Goal: Information Seeking & Learning: Learn about a topic

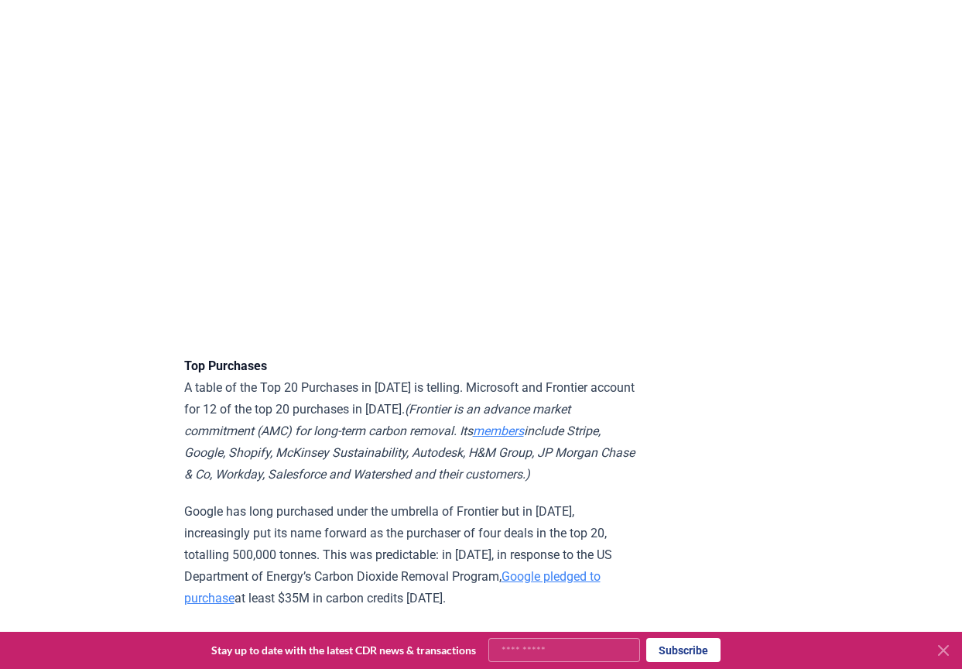
scroll to position [3638, 0]
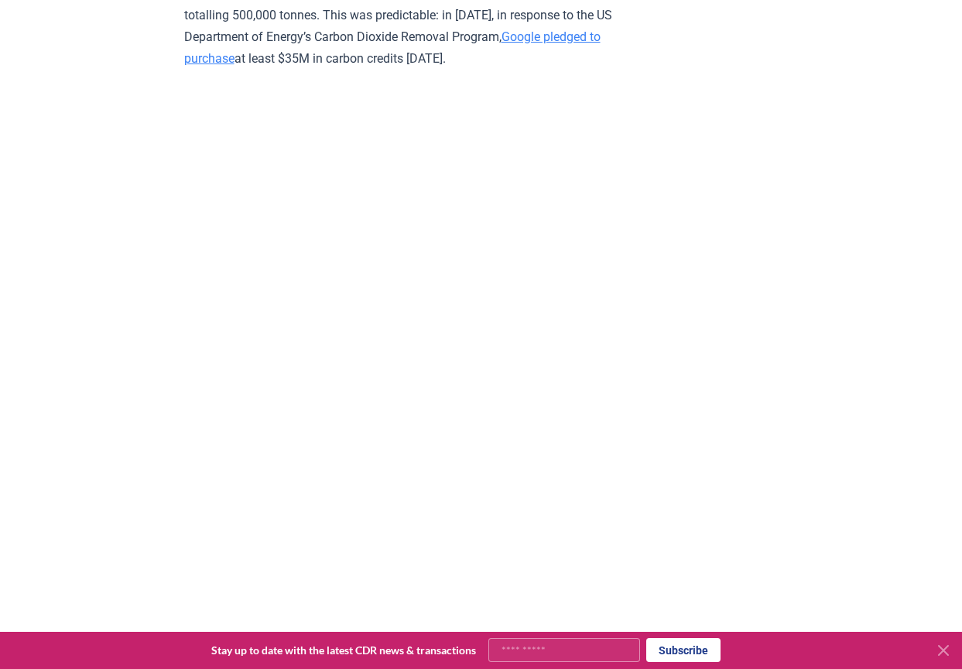
scroll to position [4025, 0]
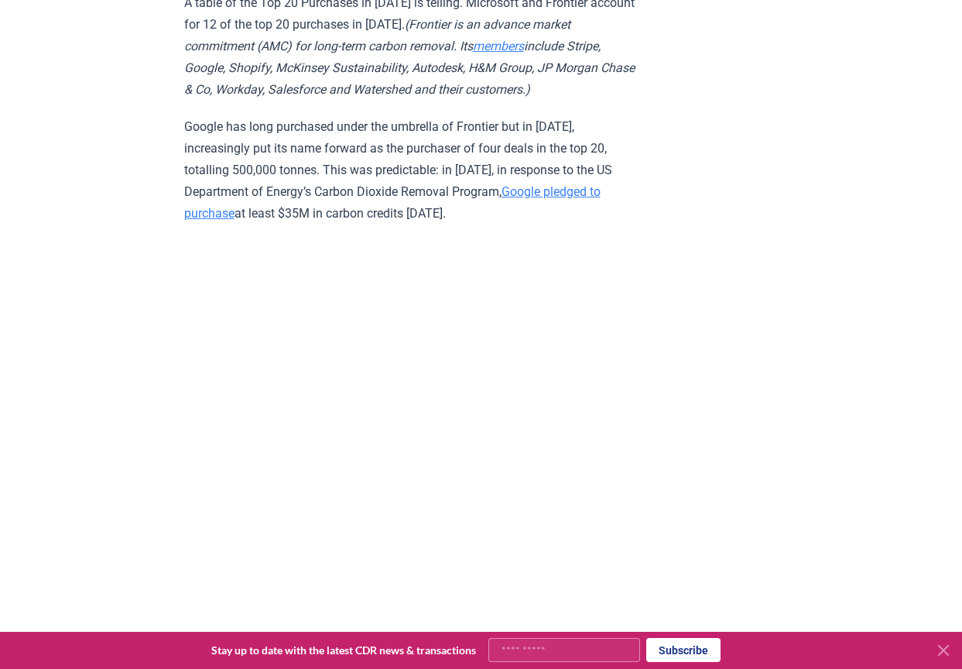
drag, startPoint x: 533, startPoint y: 107, endPoint x: 253, endPoint y: 131, distance: 281.2
click at [253, 97] on em "(Frontier is an advance market commitment (AMC) for long-term carbon removal. I…" at bounding box center [409, 57] width 451 height 80
copy em "advance market commitment"
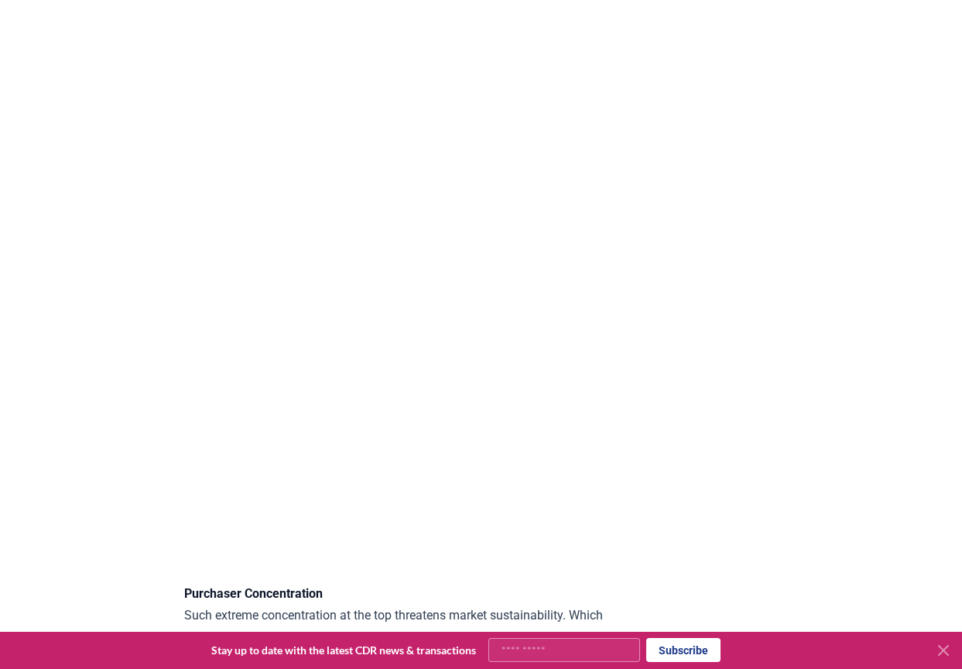
scroll to position [4180, 0]
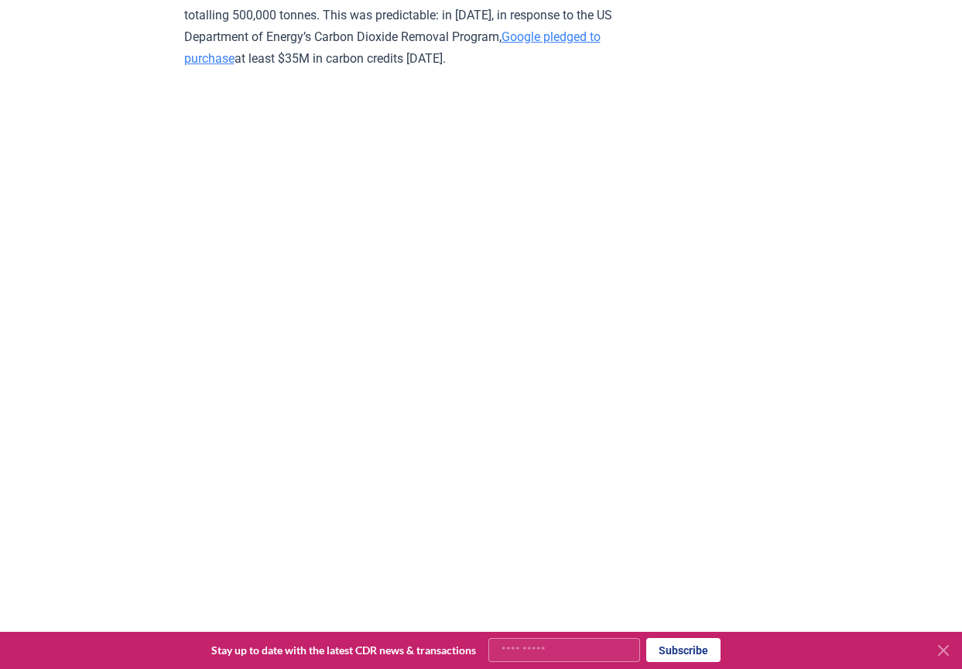
drag, startPoint x: 630, startPoint y: 184, endPoint x: 769, endPoint y: 138, distance: 146.9
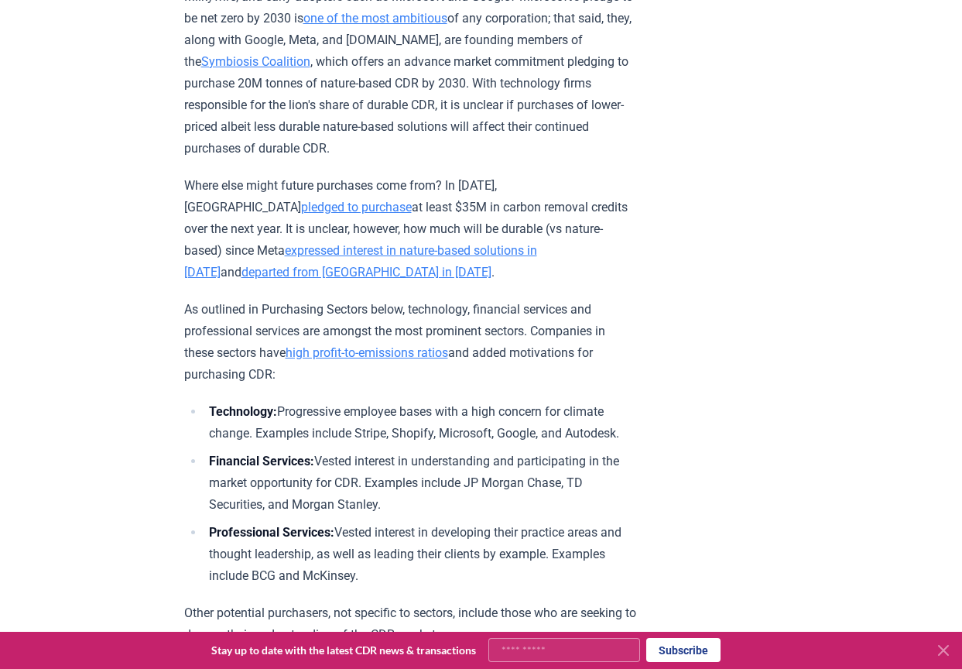
scroll to position [4877, 0]
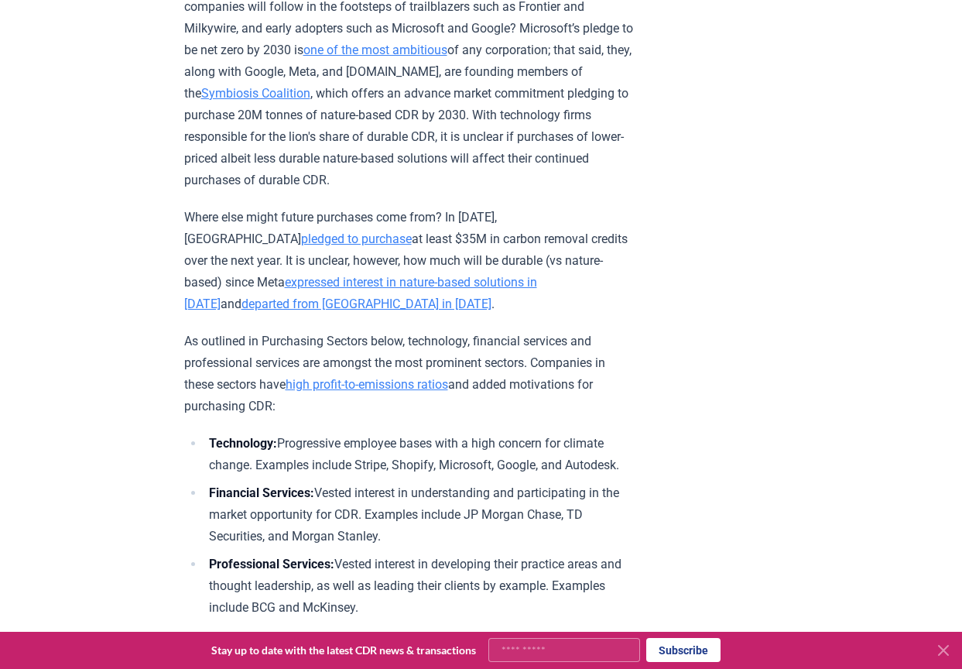
drag, startPoint x: 712, startPoint y: 232, endPoint x: 705, endPoint y: 190, distance: 42.4
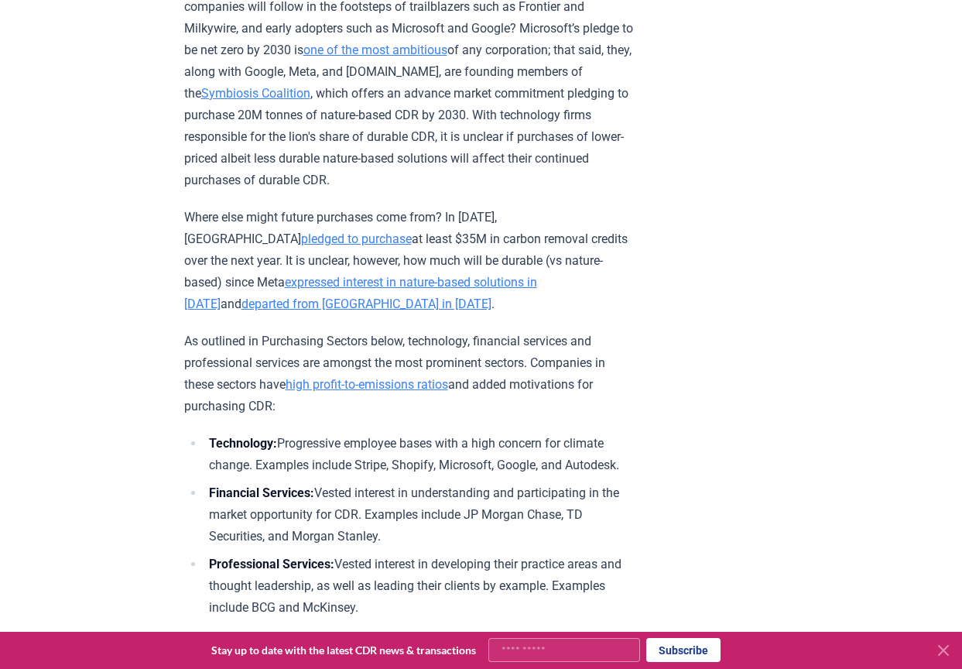
click at [310, 101] on link "Symbiosis Coalition" at bounding box center [255, 93] width 109 height 15
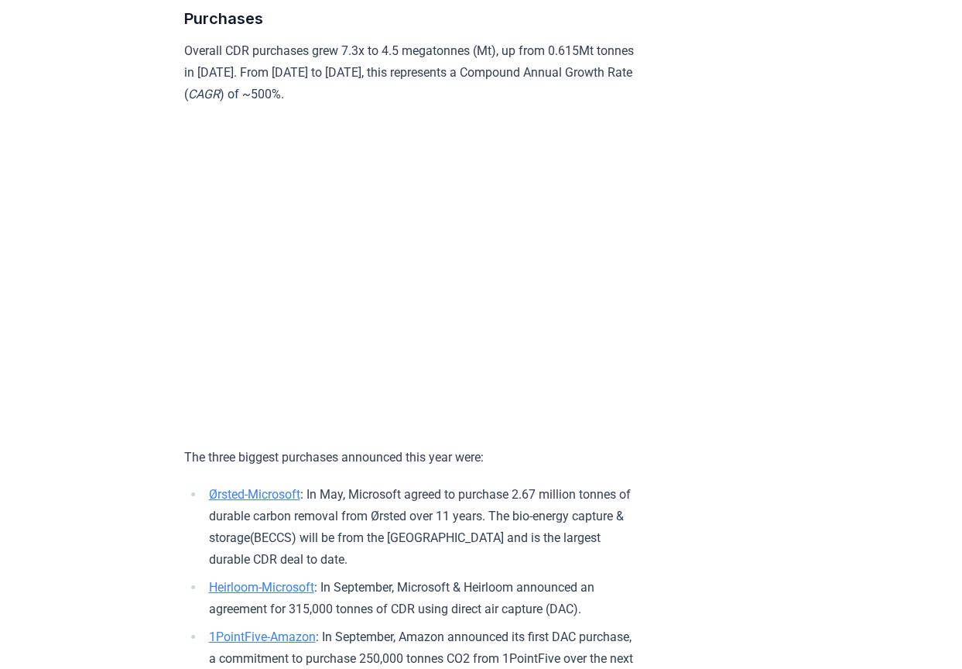
scroll to position [1703, 0]
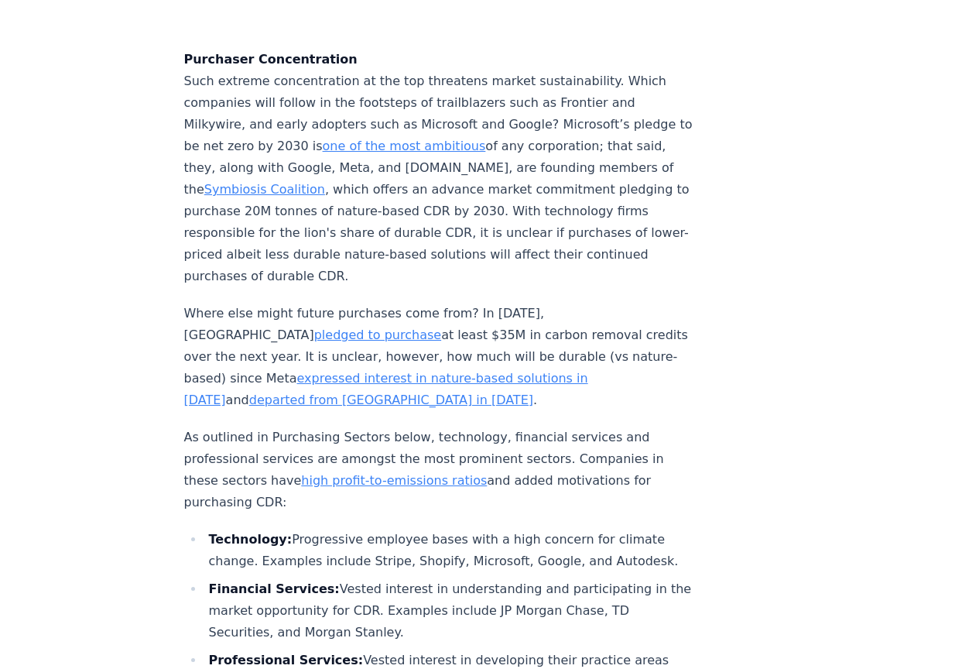
scroll to position [4877, 0]
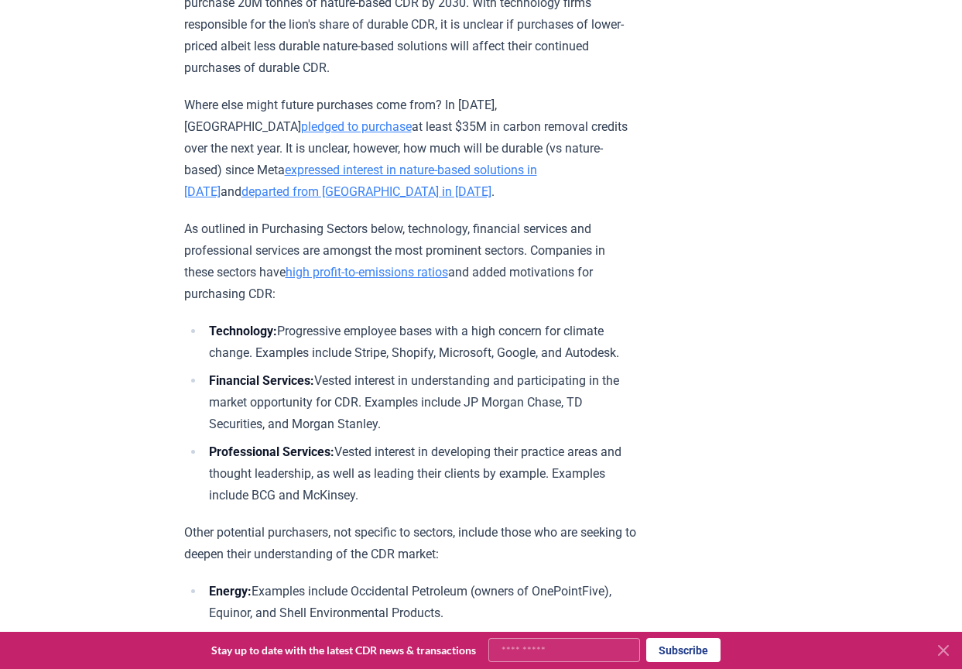
scroll to position [4911, 0]
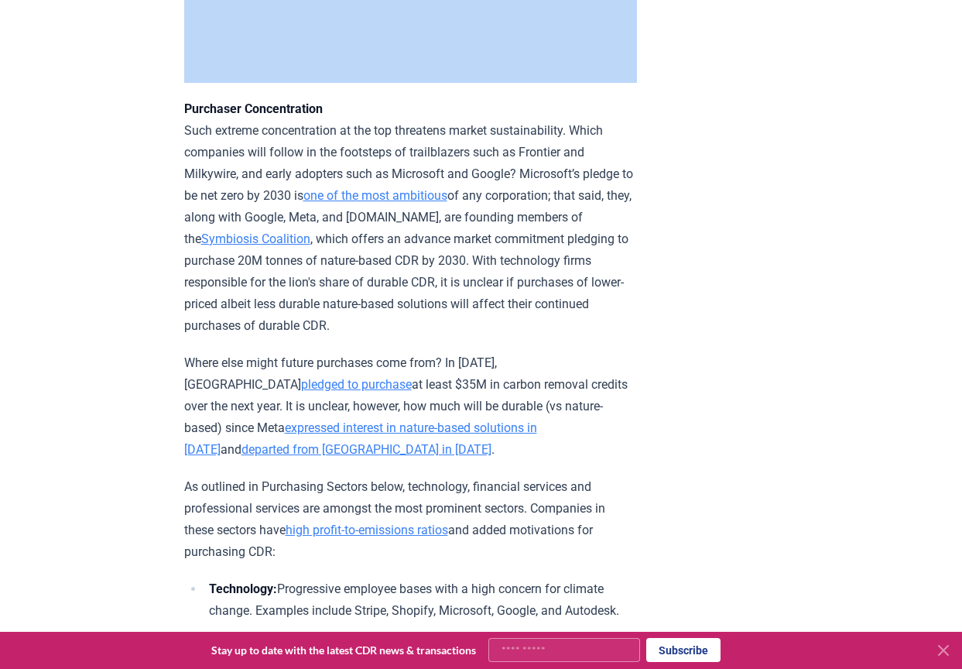
scroll to position [4699, 0]
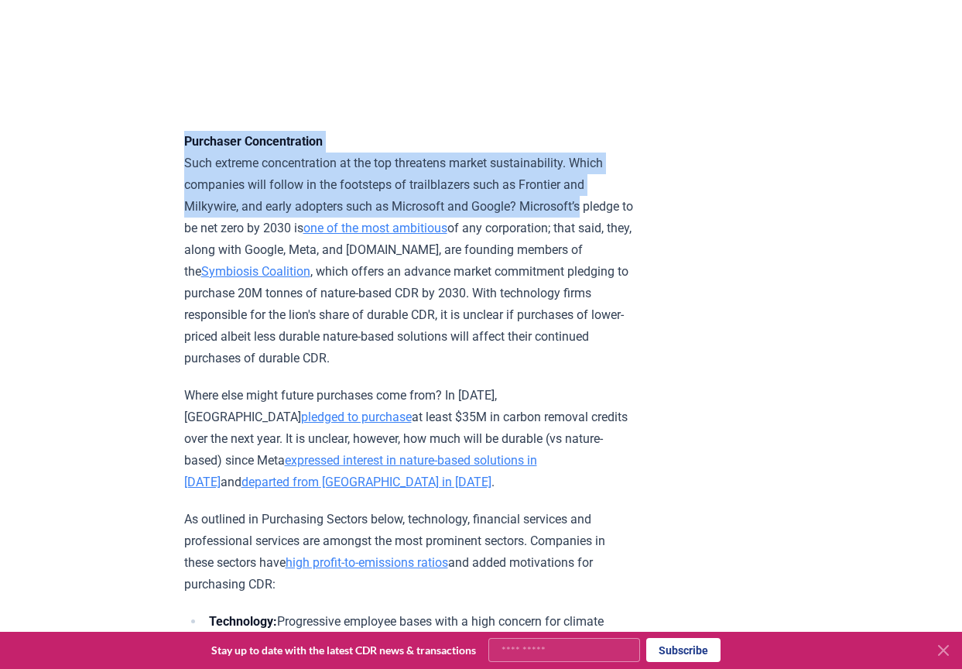
drag, startPoint x: 184, startPoint y: 9, endPoint x: 615, endPoint y: 297, distance: 518.5
click at [615, 297] on p "Purchaser Concentration Such extreme concentration at the top threatens market …" at bounding box center [410, 250] width 453 height 238
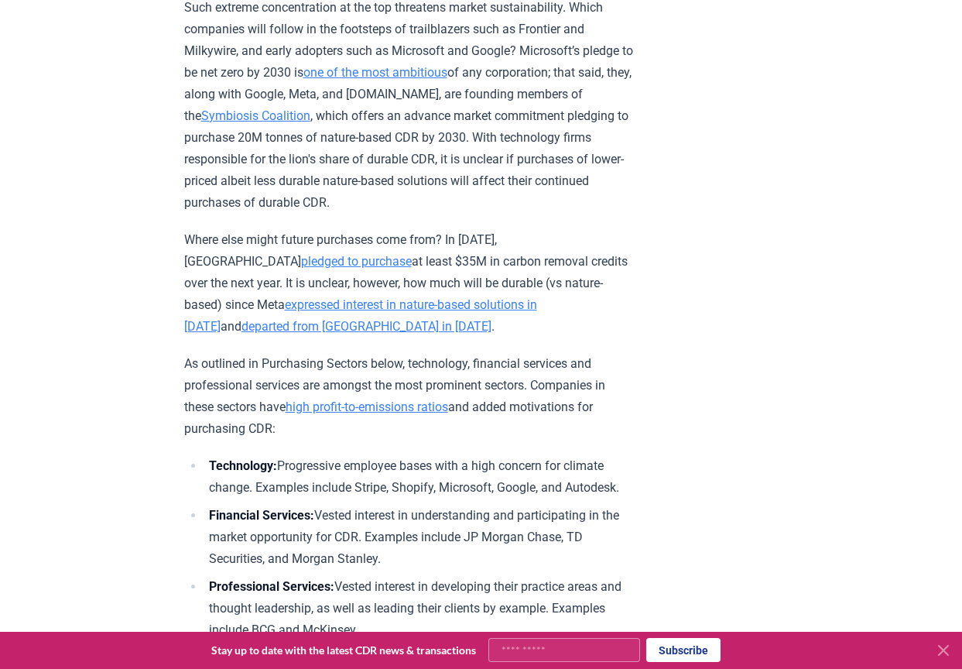
scroll to position [4931, 0]
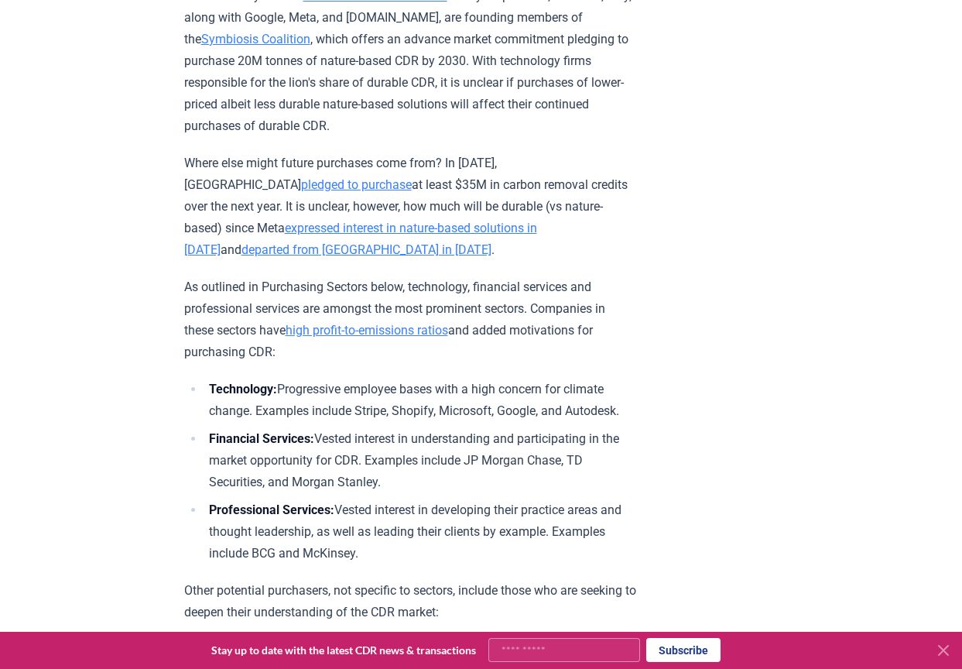
drag, startPoint x: 728, startPoint y: 256, endPoint x: 726, endPoint y: 242, distance: 14.9
drag, startPoint x: 726, startPoint y: 242, endPoint x: 716, endPoint y: 210, distance: 33.3
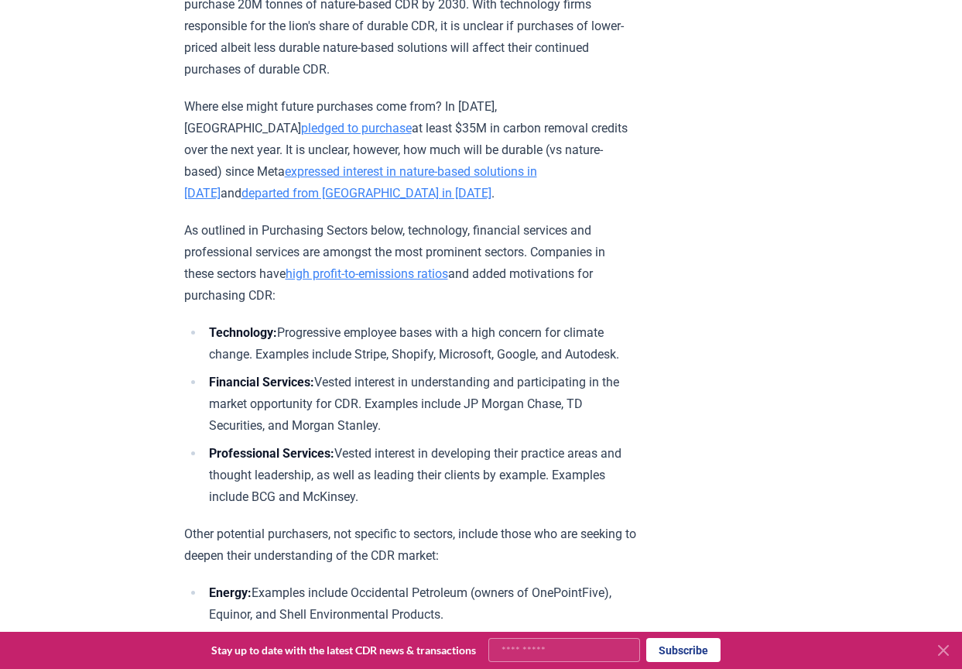
scroll to position [5008, 0]
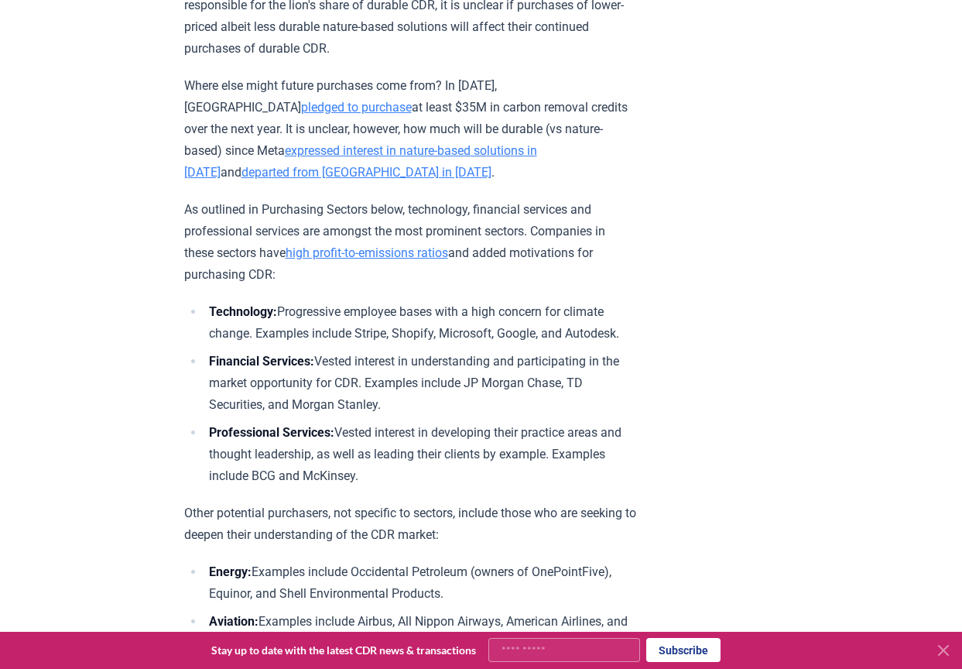
drag, startPoint x: 683, startPoint y: 245, endPoint x: 687, endPoint y: 215, distance: 29.7
drag, startPoint x: 724, startPoint y: 216, endPoint x: 731, endPoint y: 195, distance: 22.3
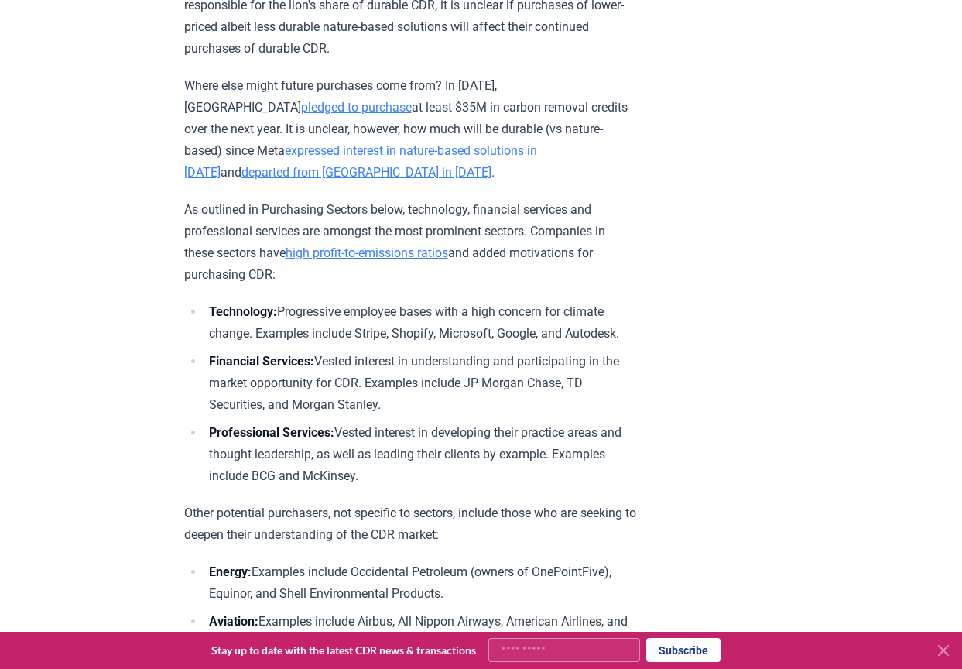
drag, startPoint x: 730, startPoint y: 199, endPoint x: 721, endPoint y: 179, distance: 22.2
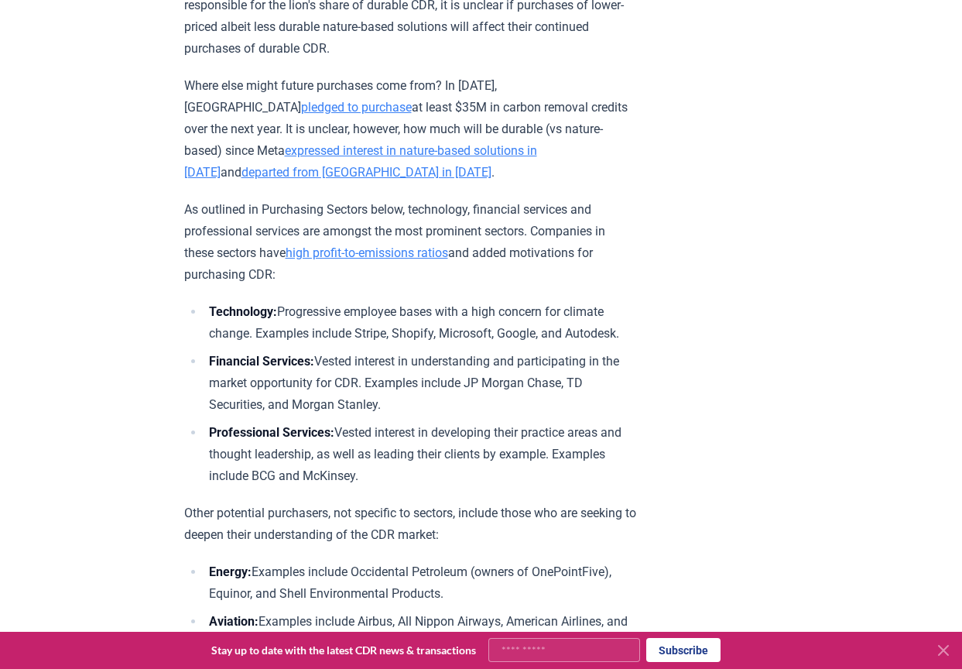
click at [416, 183] on p "Where else might future purchases come from? In October 2024, Meta pledged to p…" at bounding box center [410, 129] width 453 height 108
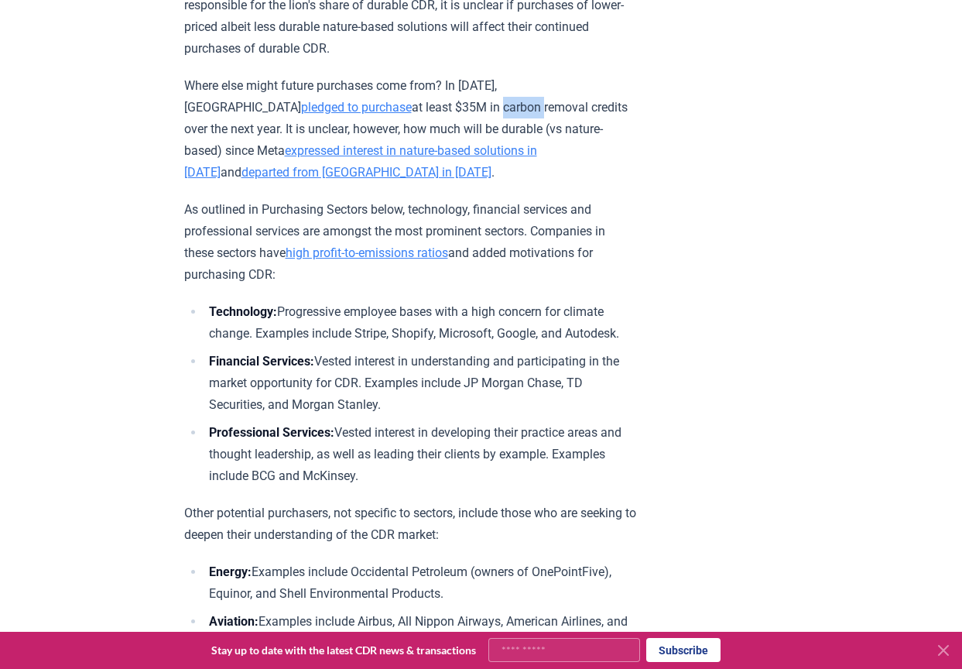
drag, startPoint x: 397, startPoint y: 190, endPoint x: 437, endPoint y: 188, distance: 40.3
click at [437, 183] on p "Where else might future purchases come from? In October 2024, Meta pledged to p…" at bounding box center [410, 129] width 453 height 108
click at [492, 183] on p "Where else might future purchases come from? In October 2024, Meta pledged to p…" at bounding box center [410, 129] width 453 height 108
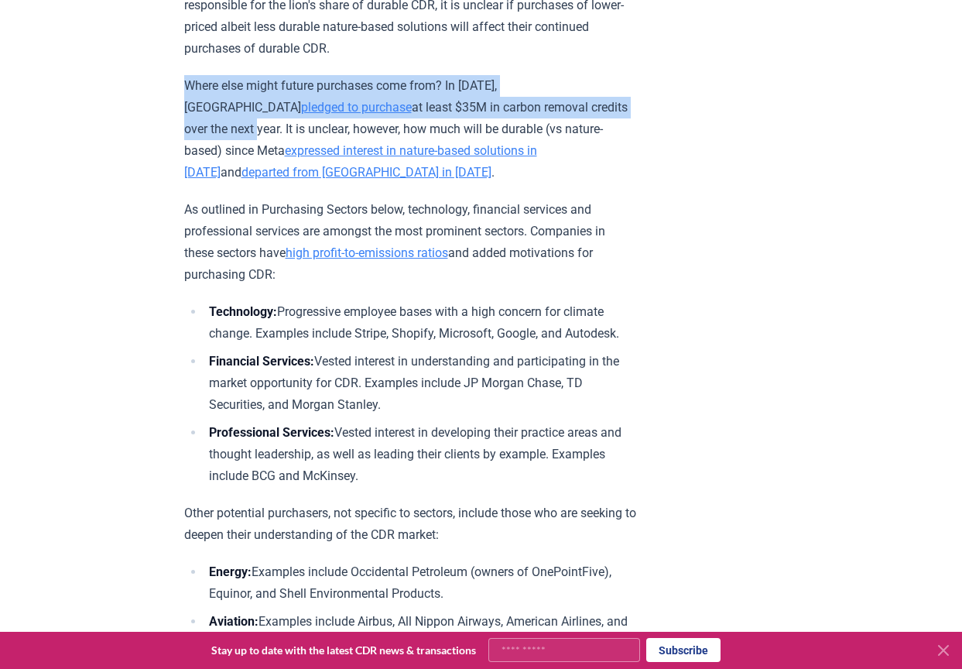
drag, startPoint x: 184, startPoint y: 161, endPoint x: 632, endPoint y: 194, distance: 448.6
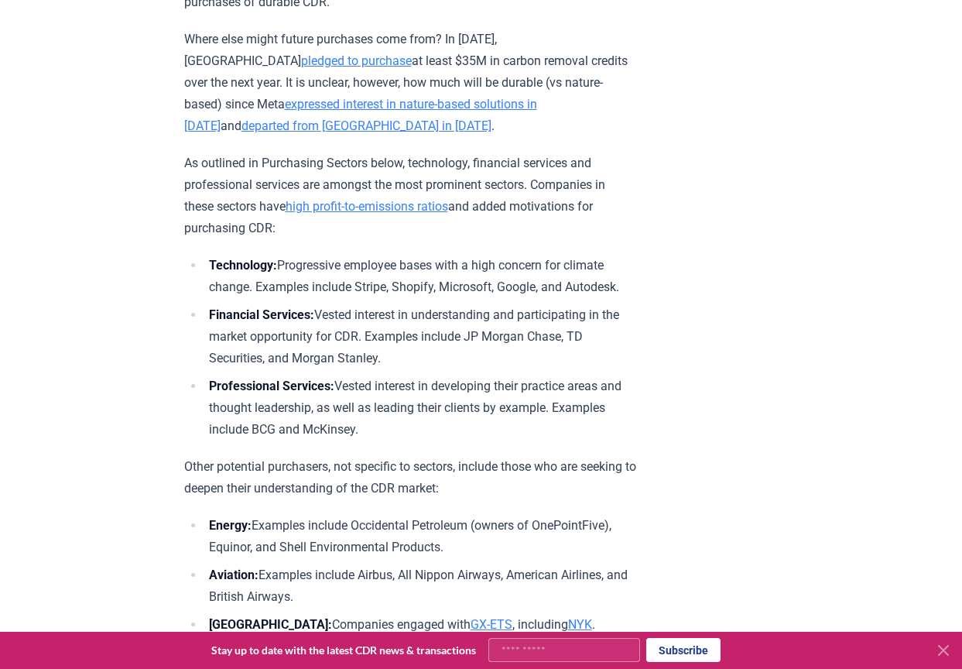
scroll to position [5086, 0]
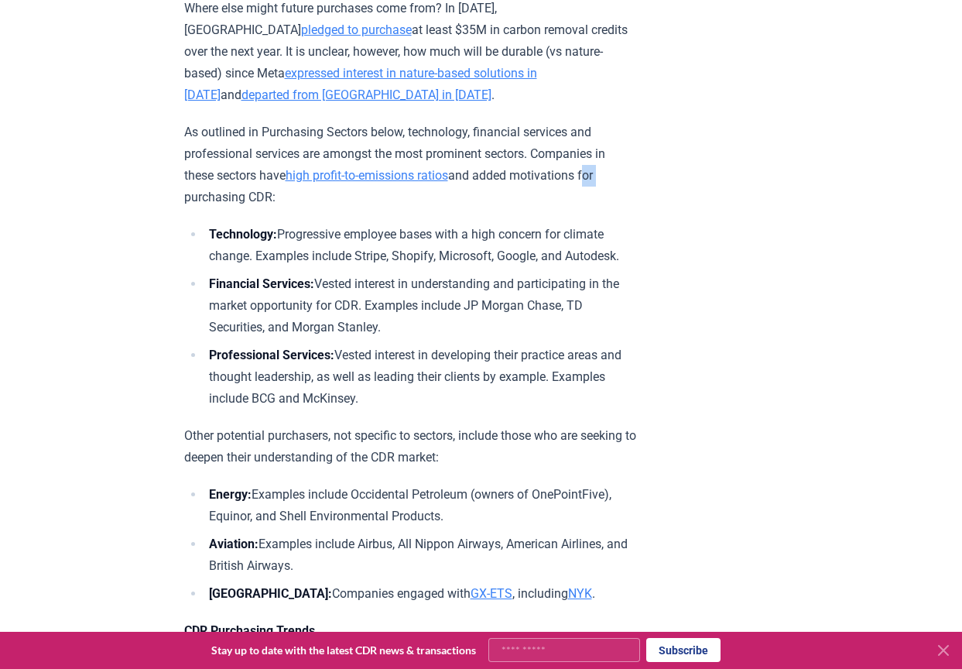
drag, startPoint x: 602, startPoint y: 258, endPoint x: 625, endPoint y: 255, distance: 22.6
click at [625, 208] on p "As outlined in Purchasing Sectors below, technology, financial services and pro…" at bounding box center [410, 165] width 453 height 87
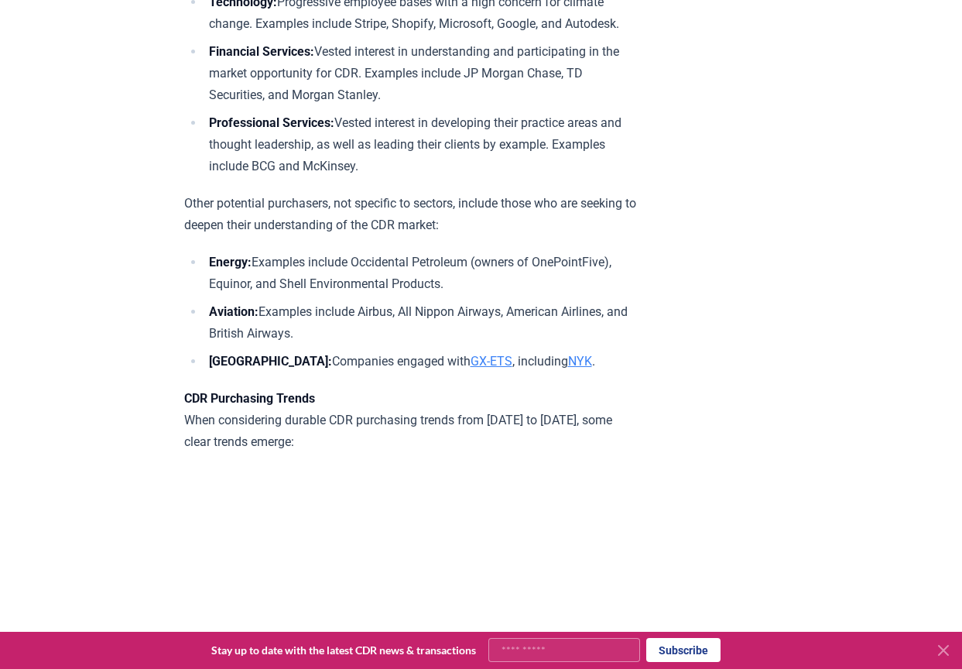
scroll to position [5240, 0]
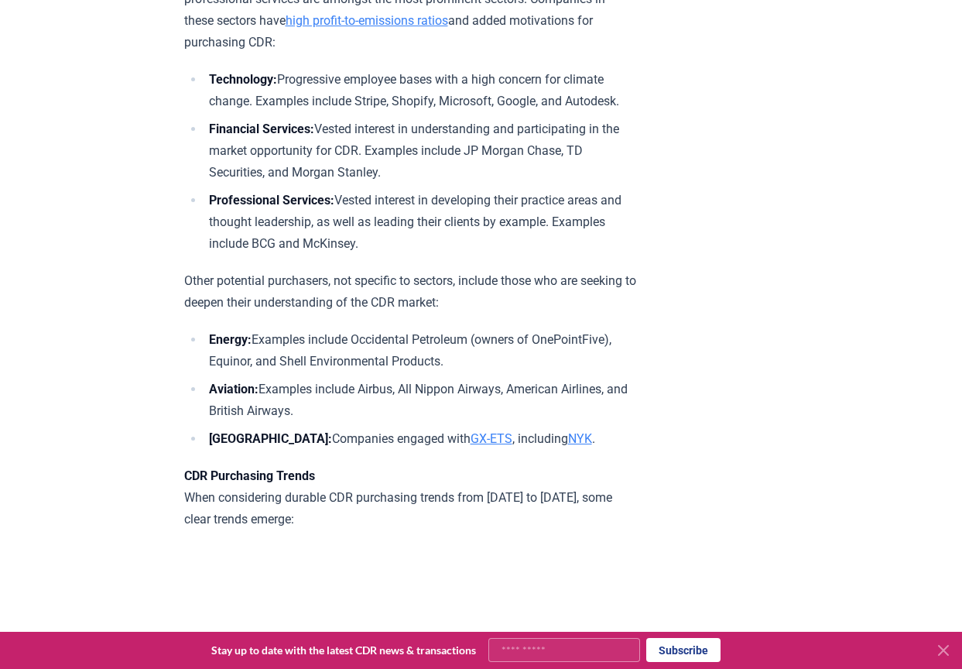
drag, startPoint x: 186, startPoint y: 55, endPoint x: 284, endPoint y: 119, distance: 117.4
click at [284, 53] on p "As outlined in Purchasing Sectors below, technology, financial services and pro…" at bounding box center [410, 10] width 453 height 87
drag, startPoint x: 284, startPoint y: 119, endPoint x: 161, endPoint y: 64, distance: 134.8
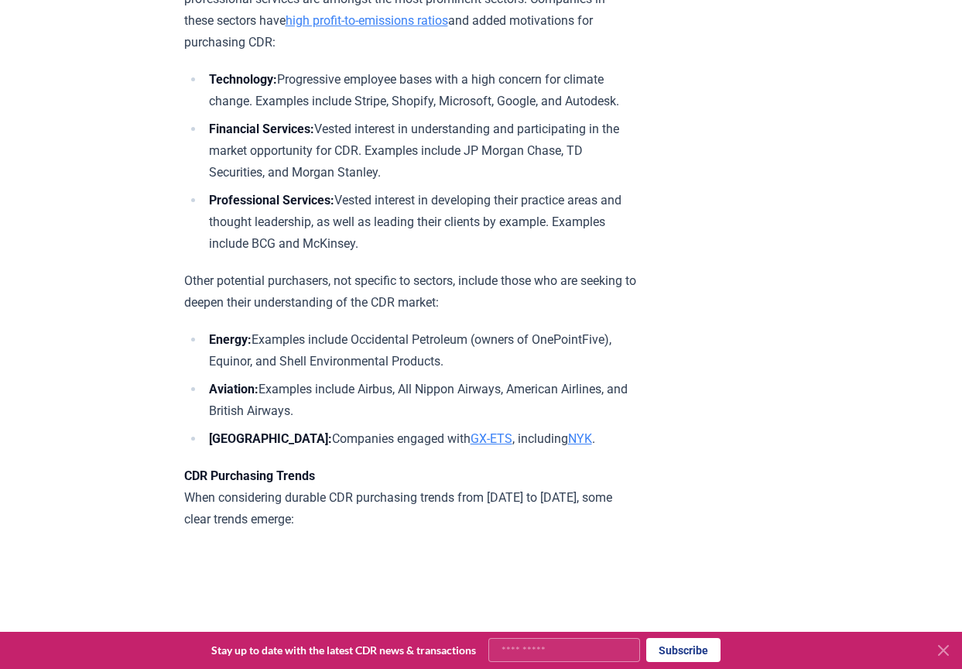
drag, startPoint x: 150, startPoint y: 77, endPoint x: 151, endPoint y: 57, distance: 20.9
drag, startPoint x: 776, startPoint y: 353, endPoint x: 770, endPoint y: 358, distance: 8.2
drag, startPoint x: 770, startPoint y: 358, endPoint x: 771, endPoint y: 290, distance: 68.9
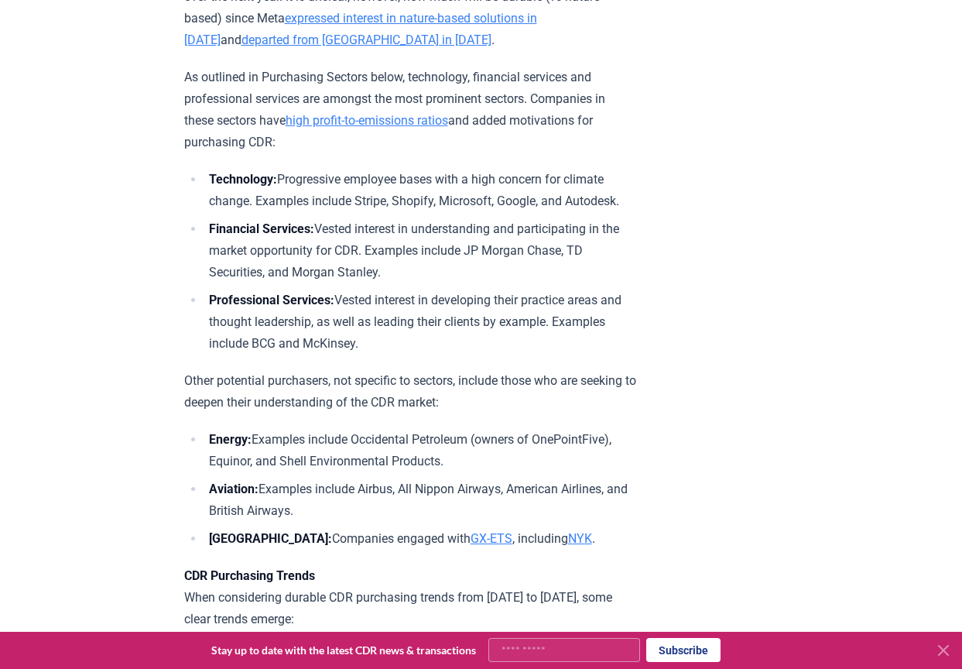
scroll to position [5163, 0]
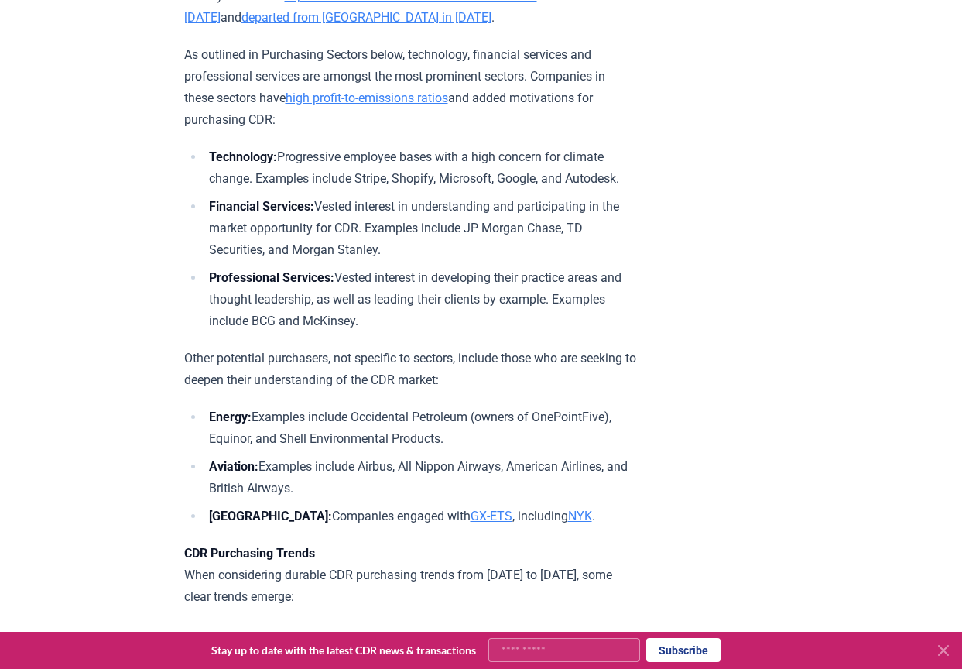
drag, startPoint x: 736, startPoint y: 132, endPoint x: 736, endPoint y: 112, distance: 19.4
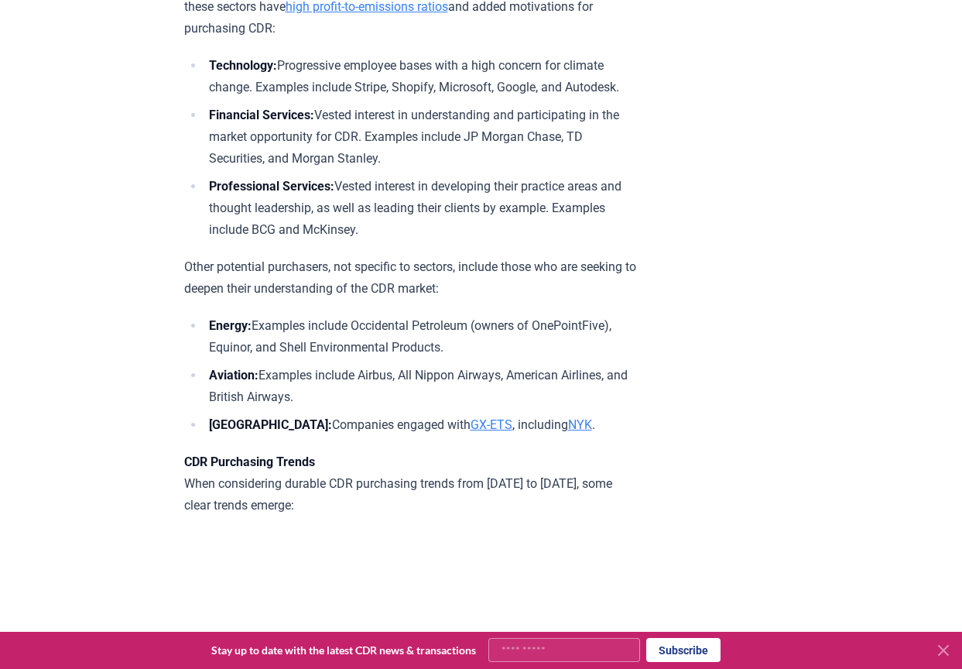
scroll to position [5240, 0]
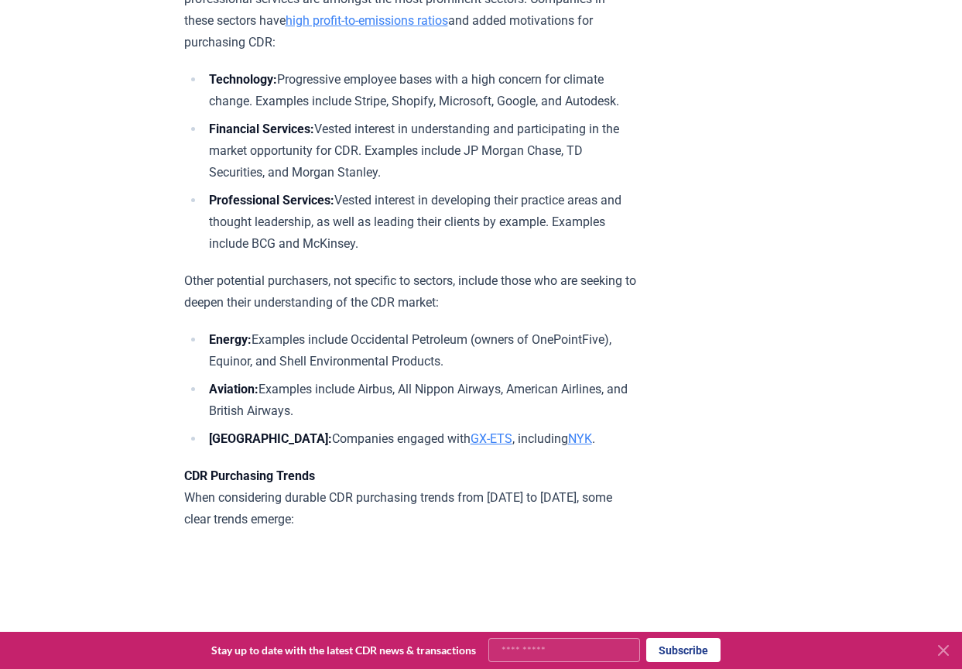
click at [389, 255] on li "Professional Services: Vested interest in developing their practice areas and t…" at bounding box center [420, 222] width 433 height 65
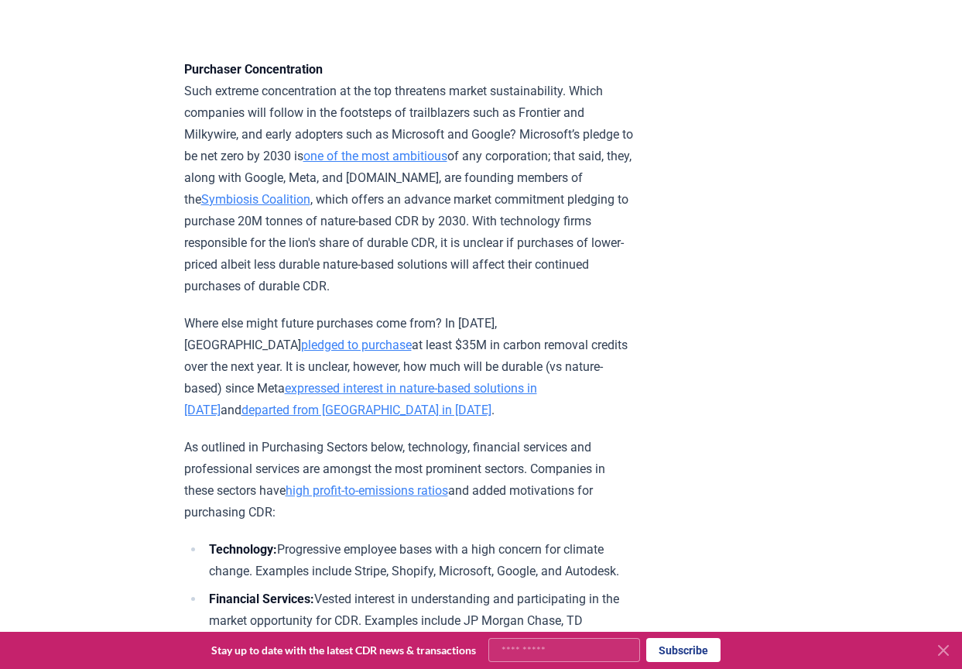
scroll to position [4776, 0]
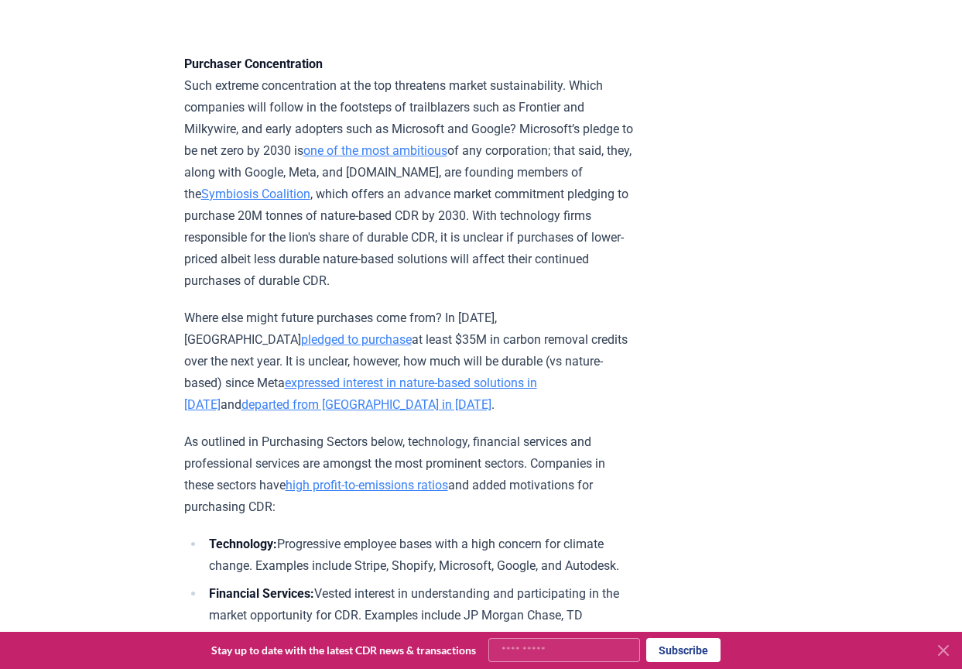
click at [543, 191] on p "Purchaser Concentration Such extreme concentration at the top threatens market …" at bounding box center [410, 172] width 453 height 238
drag, startPoint x: 524, startPoint y: 187, endPoint x: 525, endPoint y: 197, distance: 10.9
click at [525, 197] on p "Purchaser Concentration Such extreme concentration at the top threatens market …" at bounding box center [410, 172] width 453 height 238
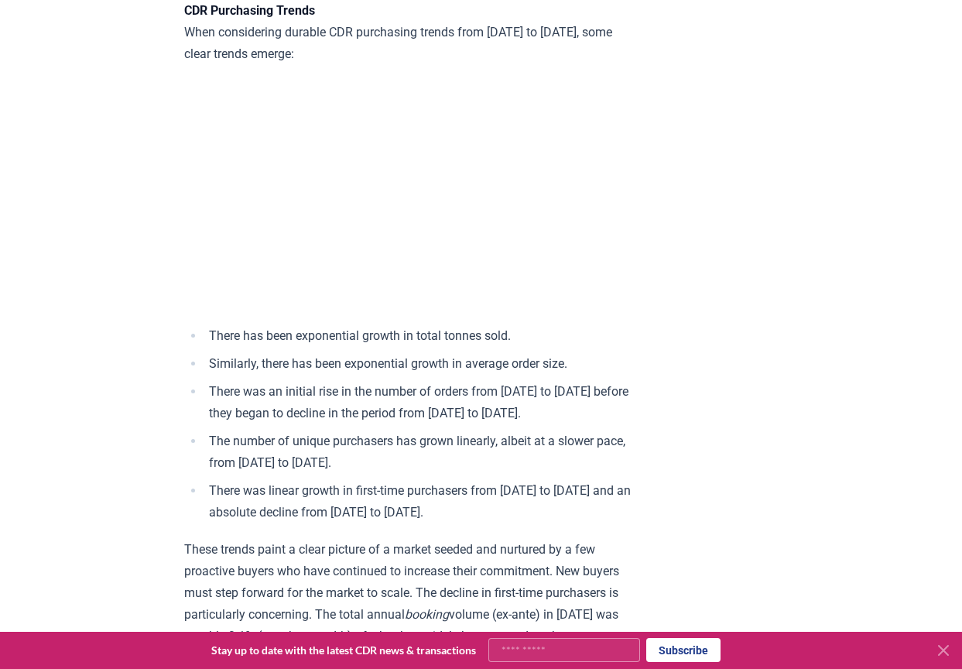
scroll to position [5782, 0]
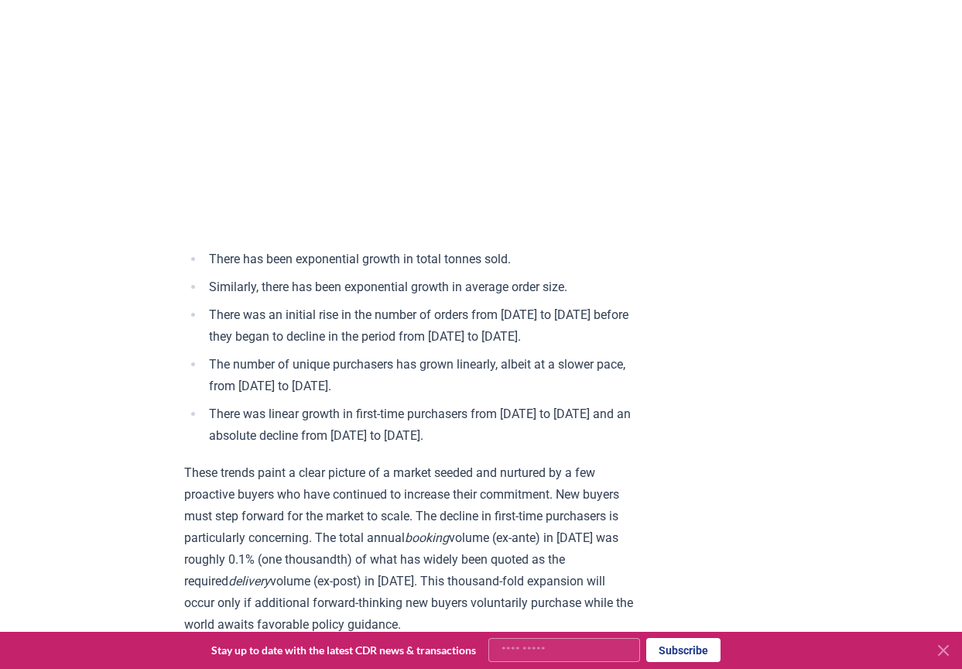
click at [409, 298] on li "Similarly, there has been exponential growth in average order size." at bounding box center [420, 287] width 433 height 22
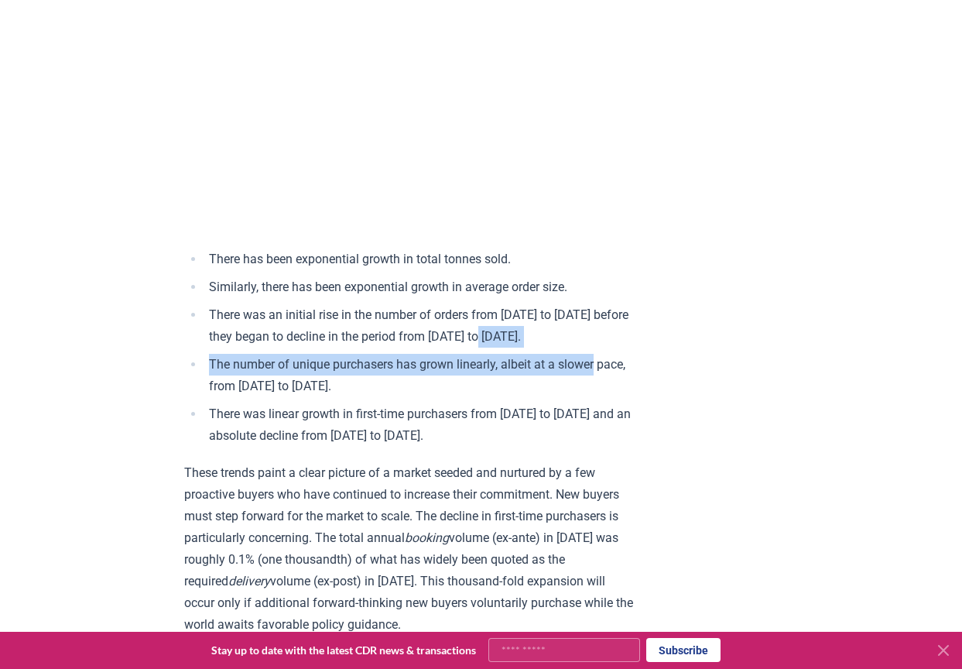
drag, startPoint x: 636, startPoint y: 448, endPoint x: 494, endPoint y: 342, distance: 177.0
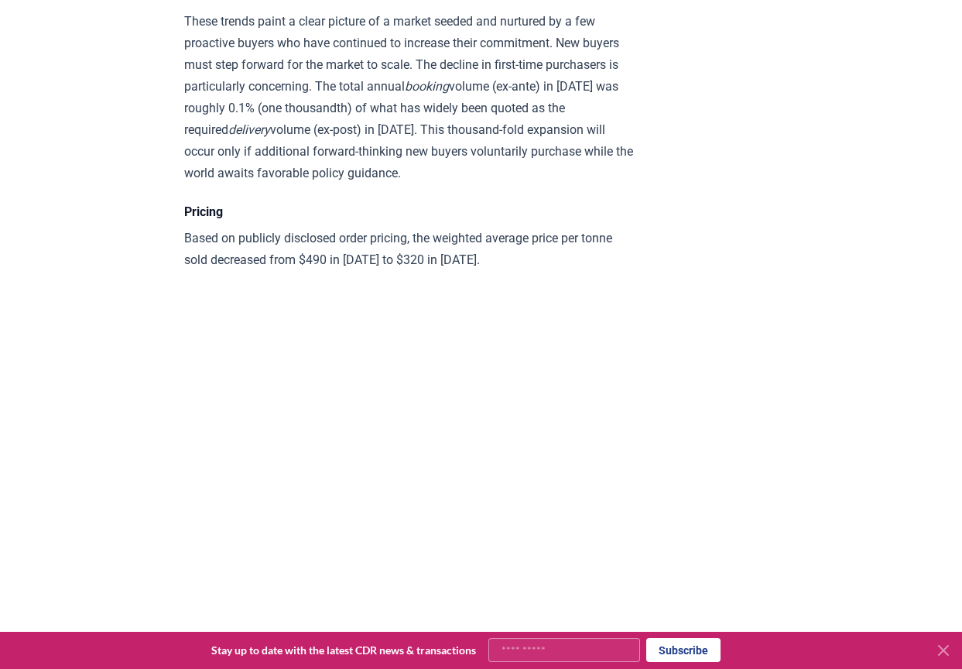
scroll to position [6247, 0]
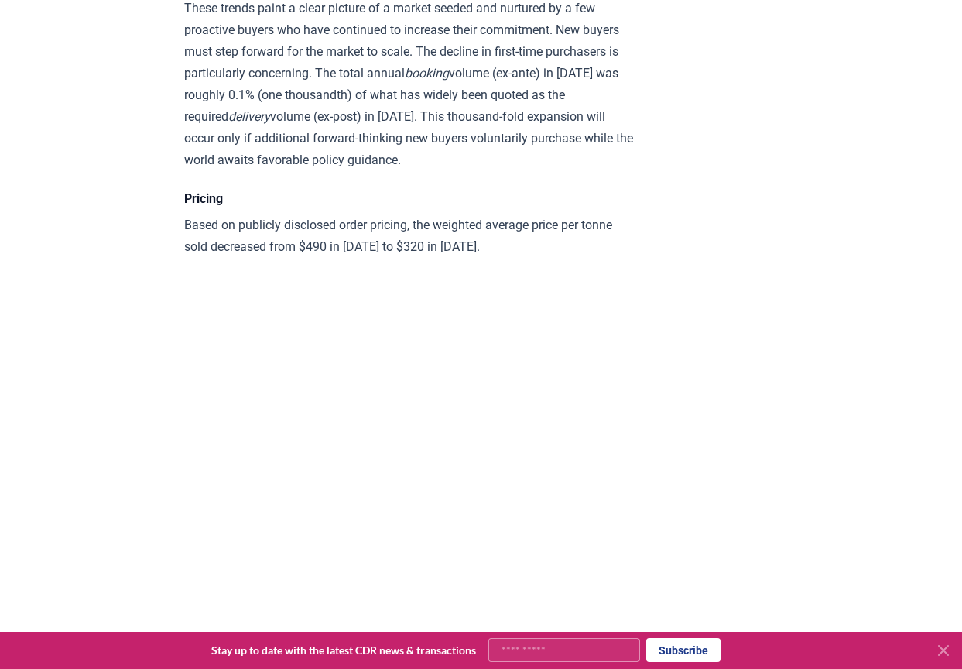
click at [434, 143] on p "These trends paint a clear picture of a market seeded and nurtured by a few pro…" at bounding box center [410, 84] width 453 height 173
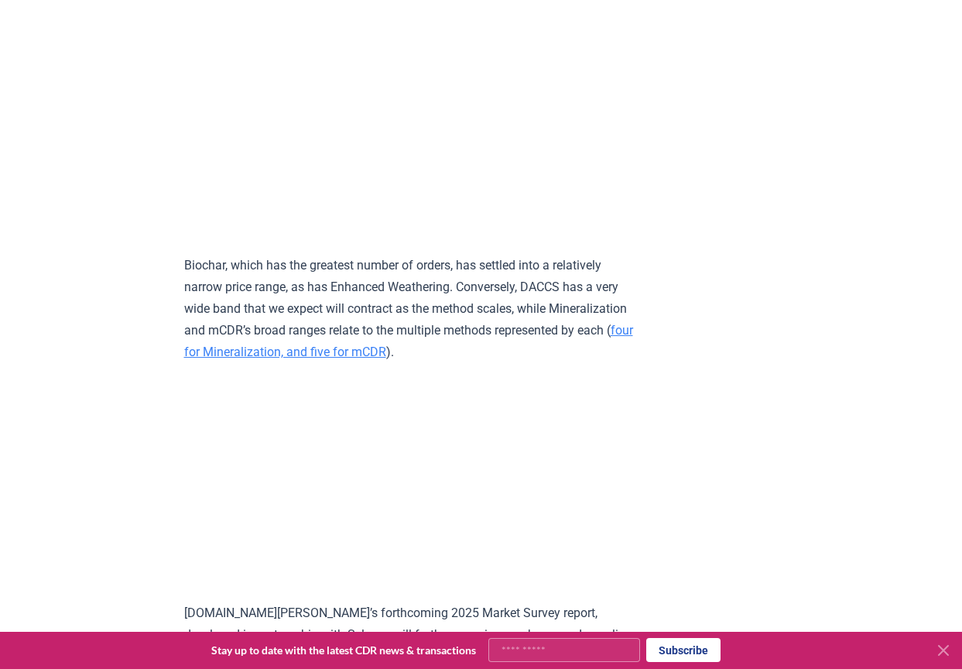
scroll to position [7021, 0]
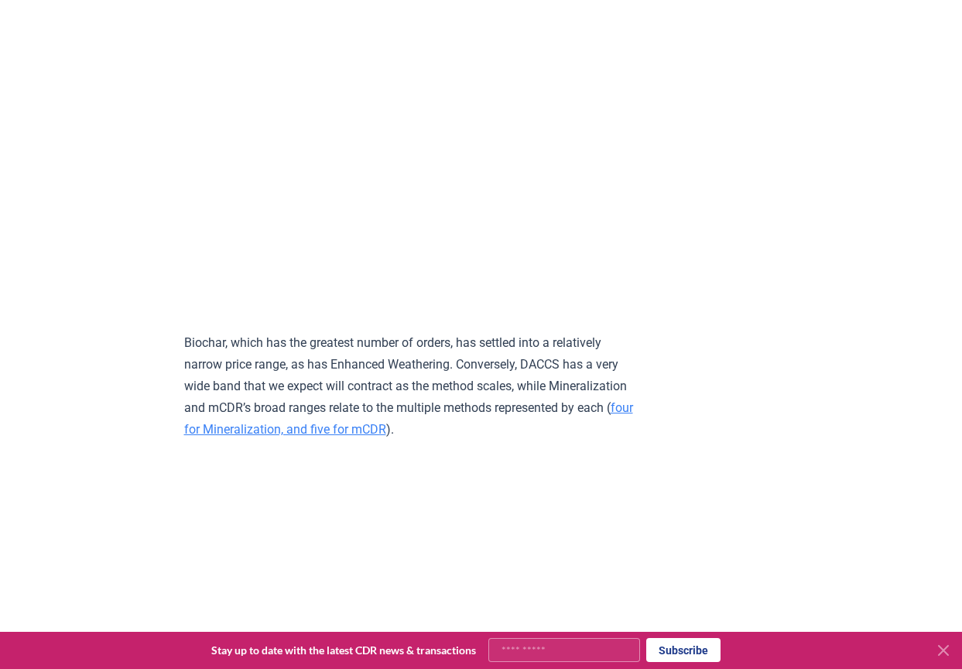
drag, startPoint x: 332, startPoint y: 33, endPoint x: 631, endPoint y: 32, distance: 298.8
copy p "scale and experience curve effects, forward-pricing"
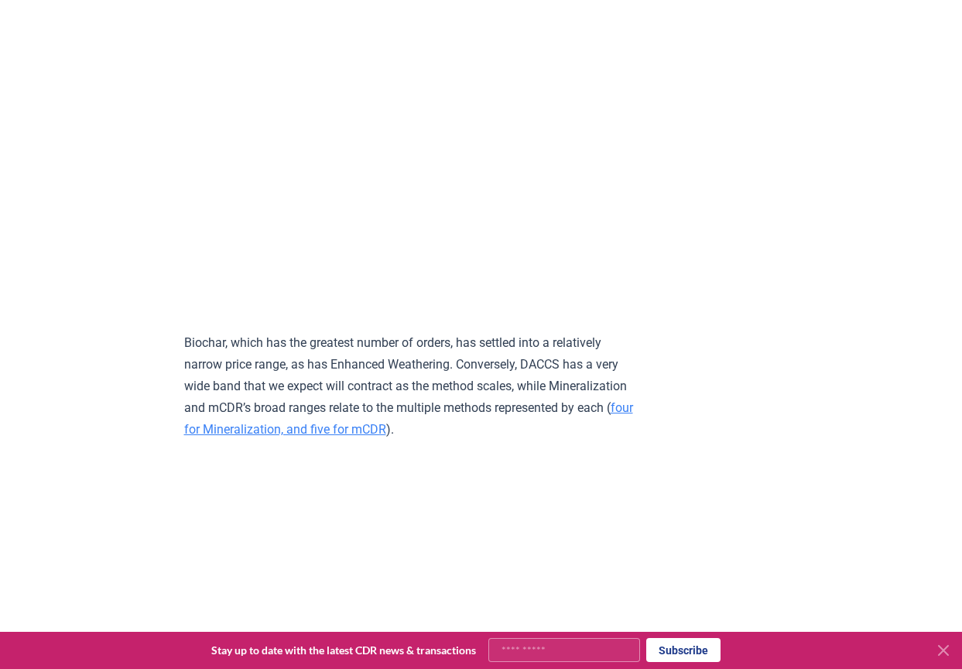
drag, startPoint x: 231, startPoint y: 50, endPoint x: 488, endPoint y: 63, distance: 258.1
copy p "Google purchase from Holocene (Sep 2024)"
drag, startPoint x: 506, startPoint y: 54, endPoint x: 335, endPoint y: 75, distance: 172.3
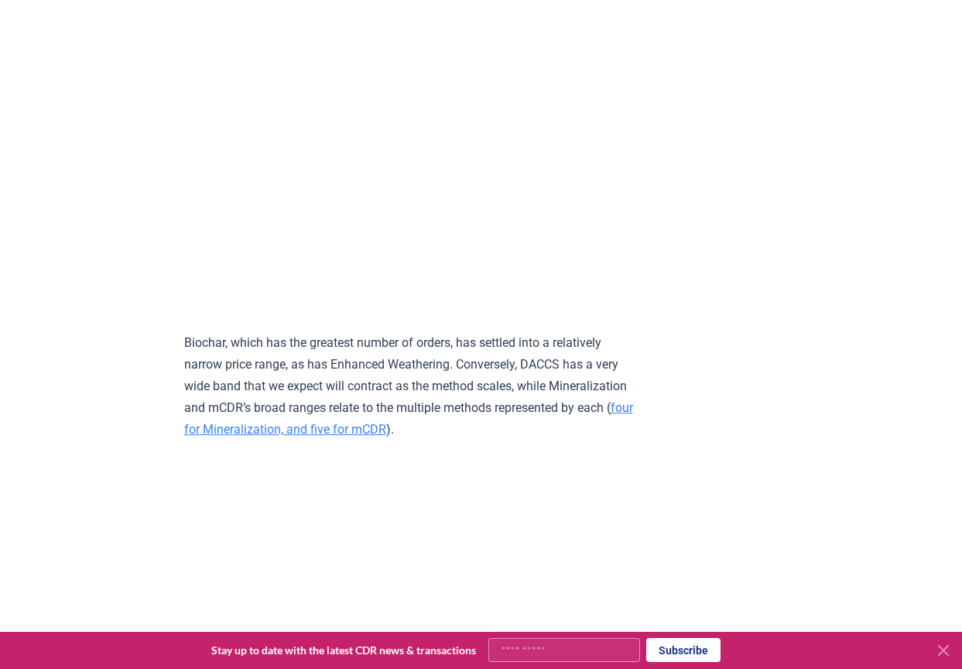
copy p "increased supplier competition to secure sales"
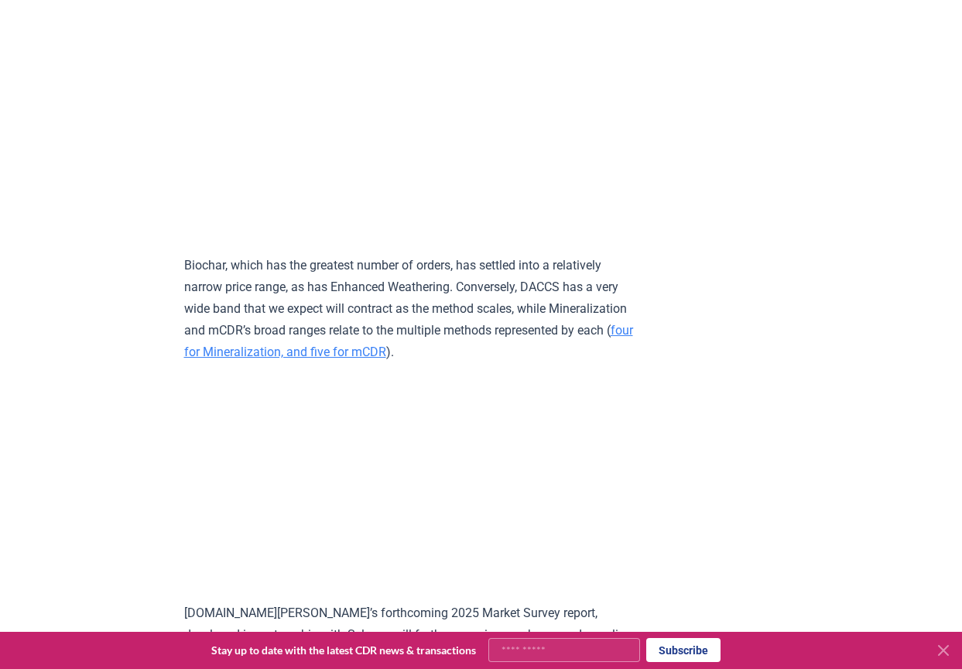
scroll to position [7176, 0]
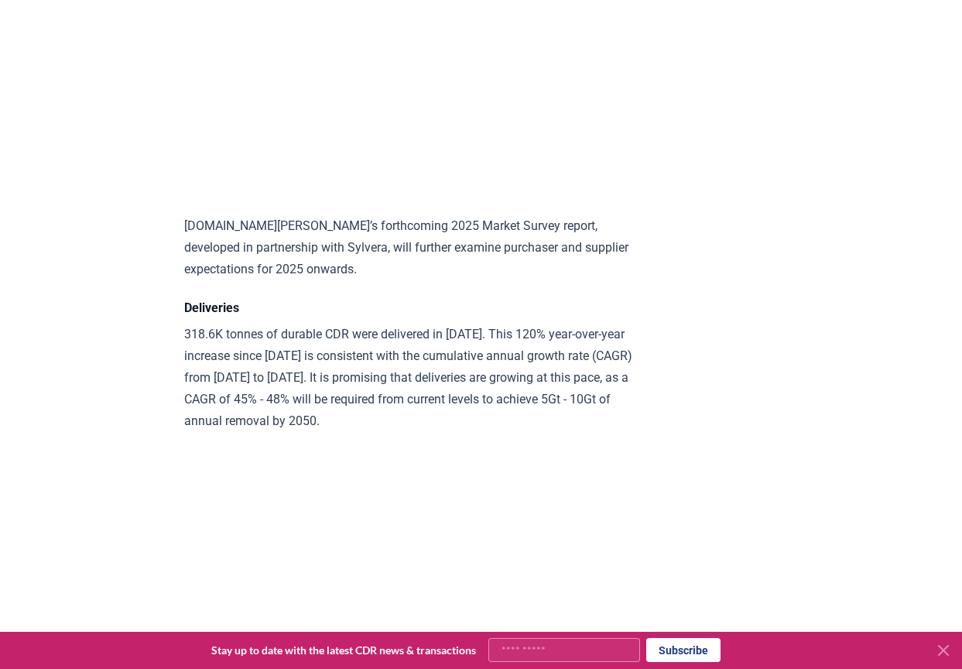
scroll to position [7563, 0]
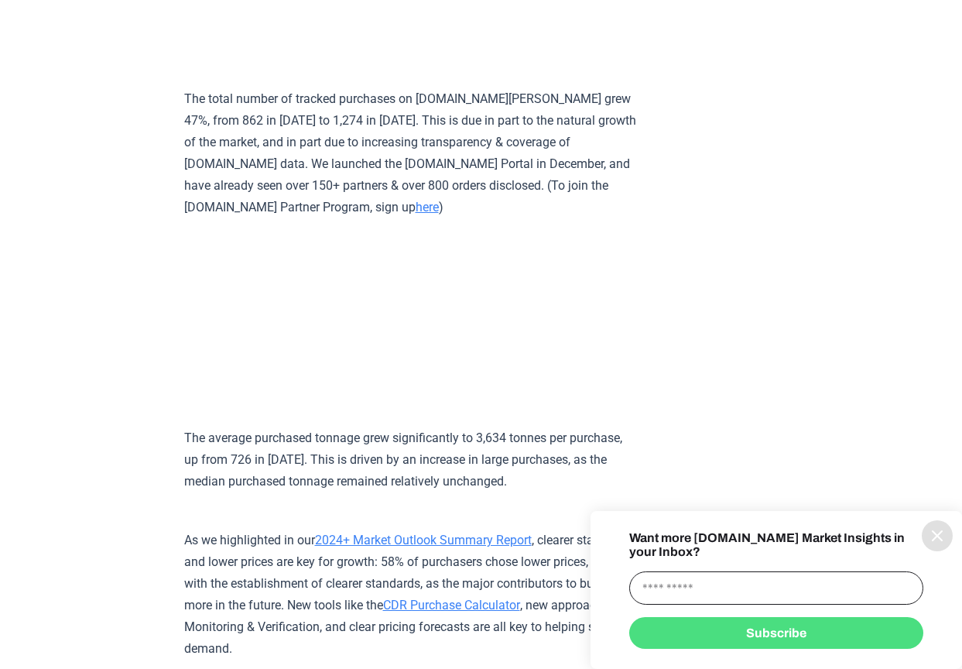
scroll to position [7663, 0]
